Goal: Information Seeking & Learning: Learn about a topic

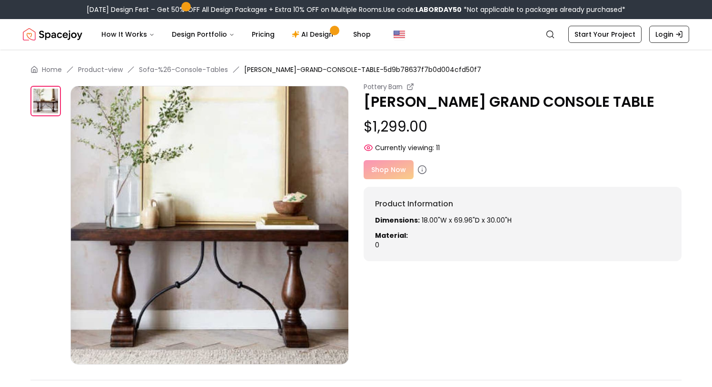
click at [282, 314] on img at bounding box center [209, 225] width 279 height 279
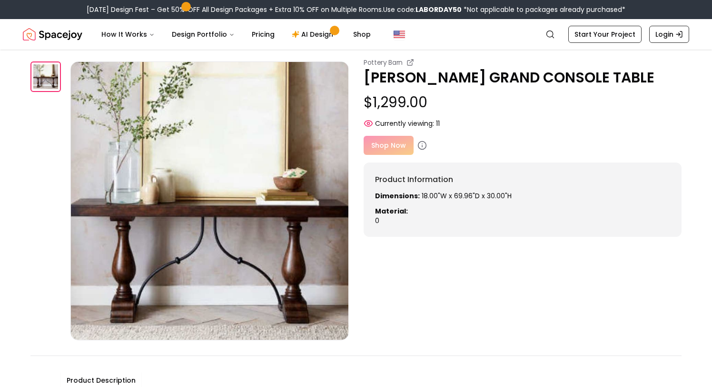
scroll to position [22, 0]
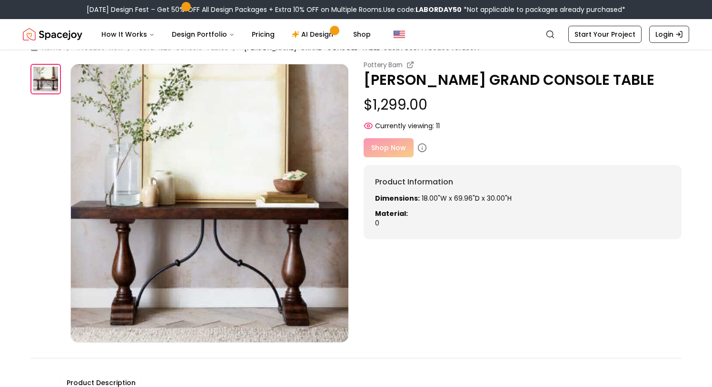
click at [390, 72] on p "[PERSON_NAME] GRAND CONSOLE TABLE" at bounding box center [523, 79] width 318 height 17
click at [394, 69] on small "Pottery Barn" at bounding box center [383, 65] width 39 height 10
click at [408, 66] on icon at bounding box center [410, 65] width 5 height 5
